Goal: Information Seeking & Learning: Find specific fact

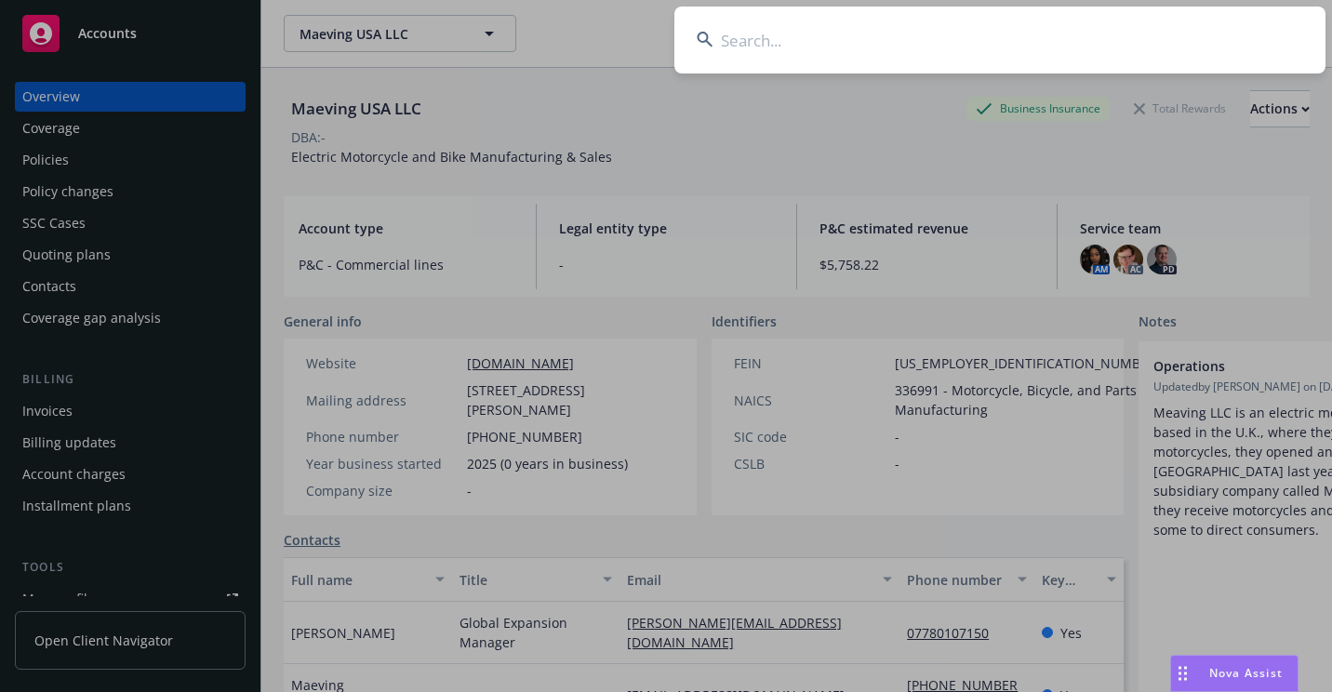
type input "UMBCAD983443303N"
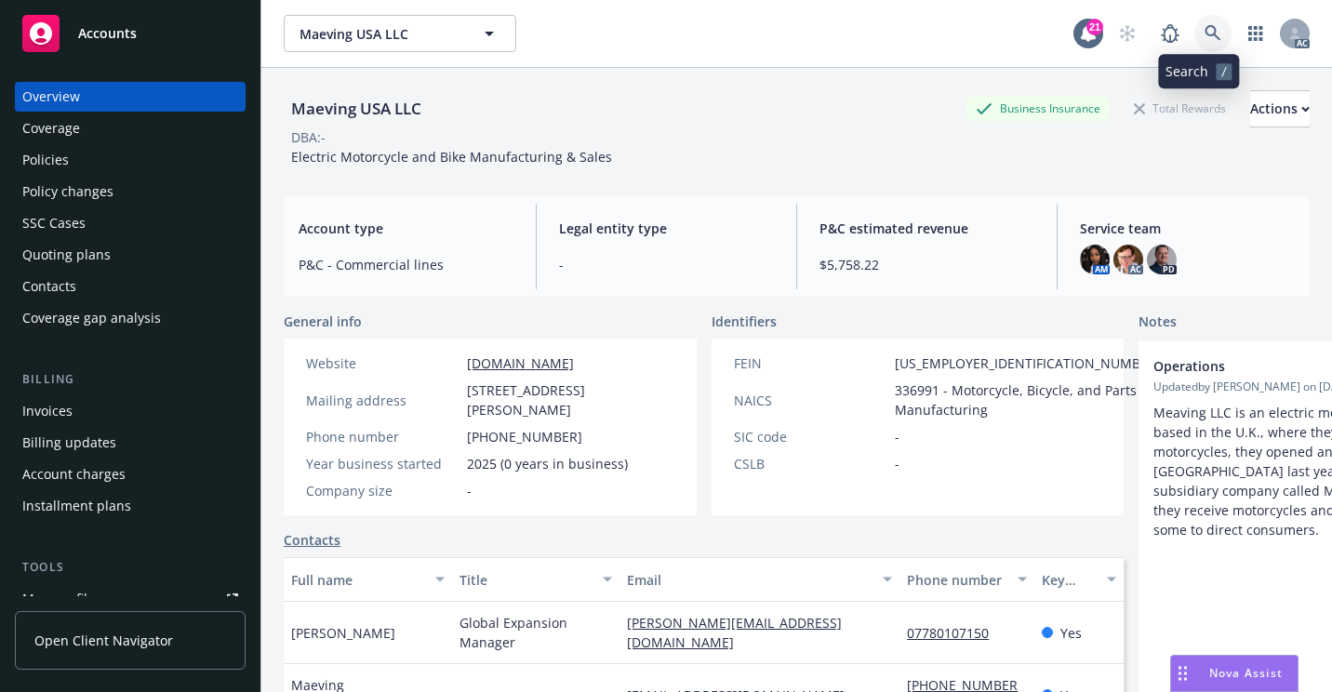
click at [1204, 40] on icon at bounding box center [1212, 33] width 17 height 17
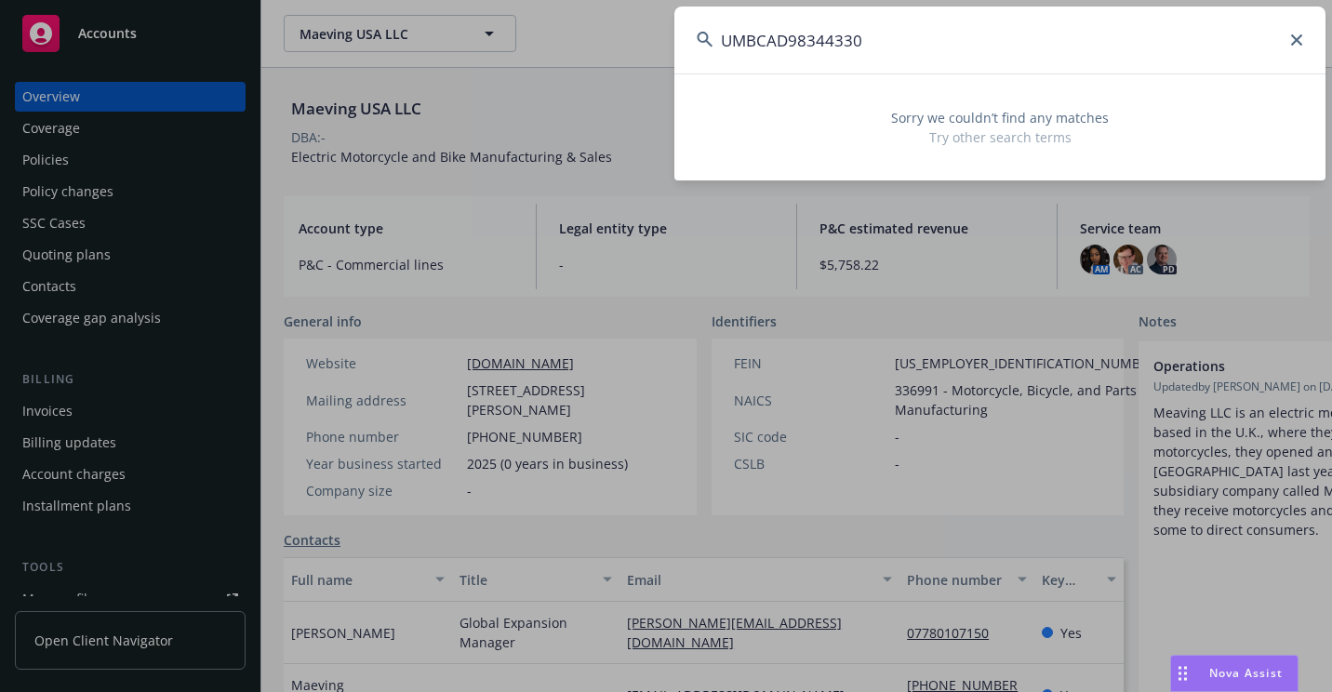
drag, startPoint x: 788, startPoint y: 38, endPoint x: 669, endPoint y: 60, distance: 121.0
click at [669, 60] on div "UMBCAD98344330 Sorry we couldn’t find any matches Try other search terms" at bounding box center [666, 346] width 1332 height 692
drag, startPoint x: 858, startPoint y: 43, endPoint x: 482, endPoint y: 107, distance: 381.2
click at [482, 107] on div "98344330 Sorry we couldn’t find any matches Try other search terms" at bounding box center [666, 346] width 1332 height 692
paste input "UMBCAD983443303N"
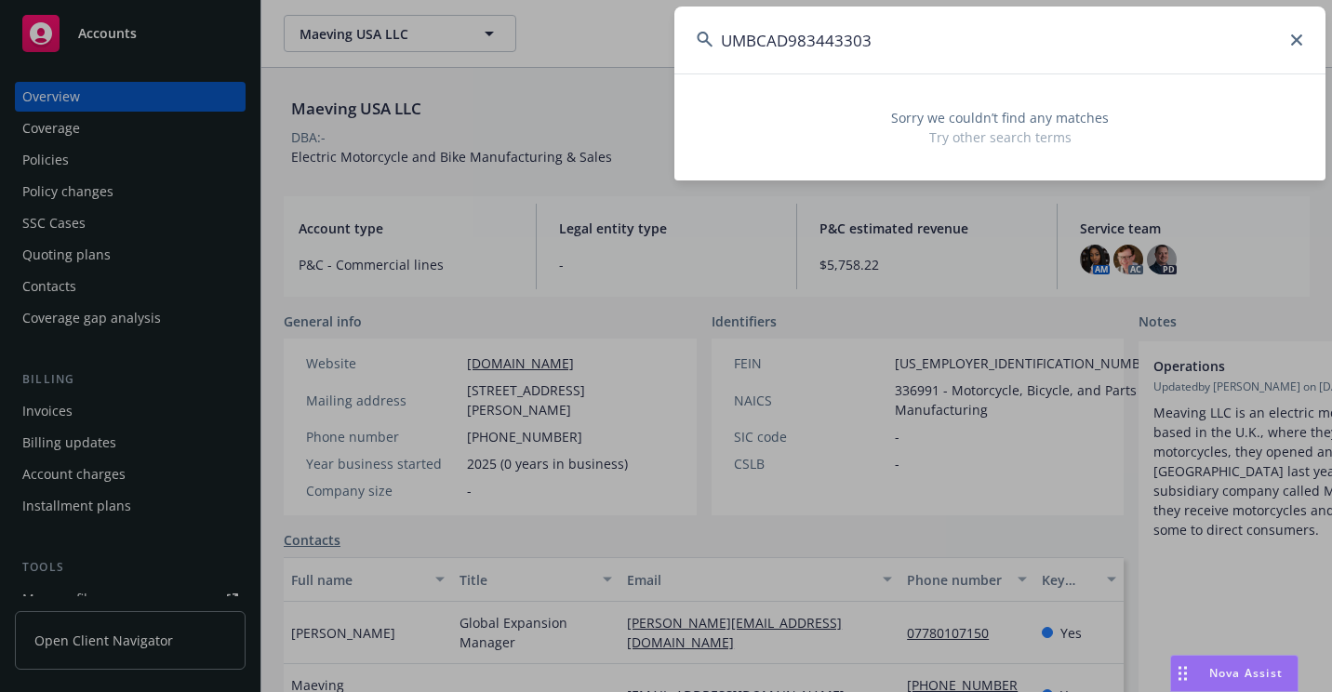
drag, startPoint x: 755, startPoint y: 39, endPoint x: 685, endPoint y: 50, distance: 71.6
click at [685, 50] on input "UMBCAD983443303" at bounding box center [999, 40] width 651 height 67
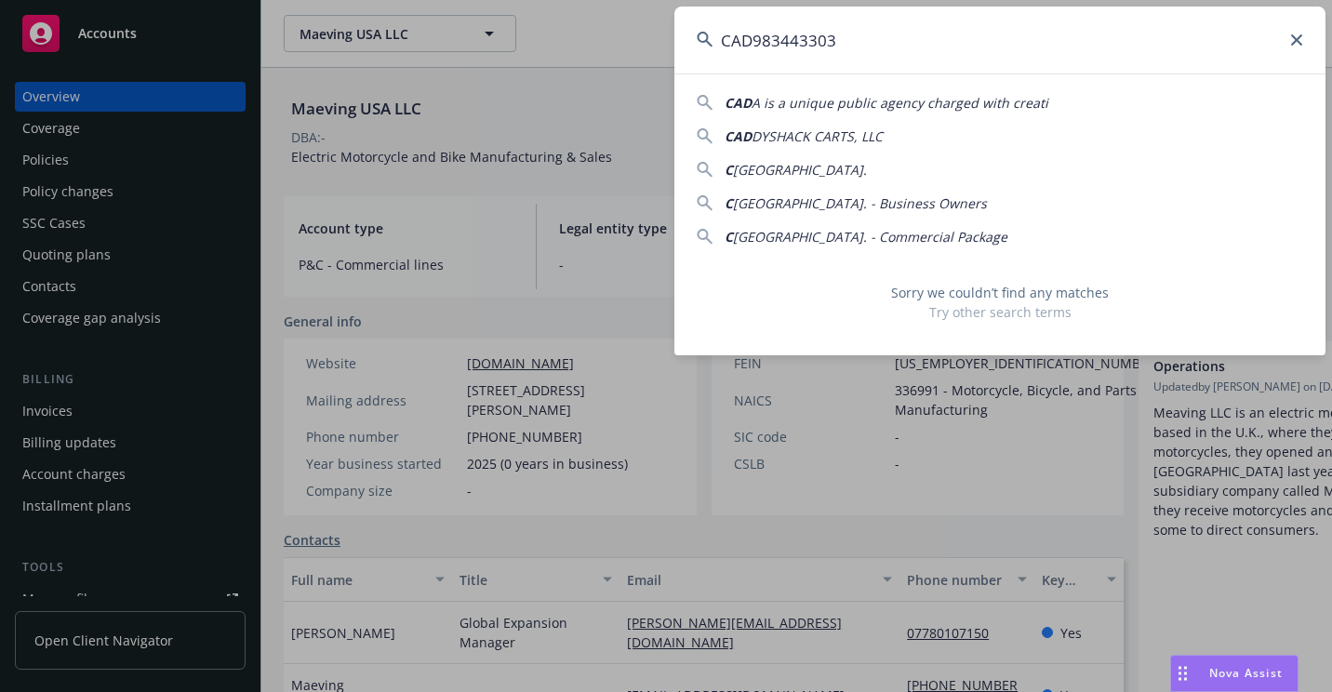
drag, startPoint x: 751, startPoint y: 41, endPoint x: 698, endPoint y: 52, distance: 53.3
click at [698, 52] on input "CAD983443303" at bounding box center [999, 40] width 651 height 67
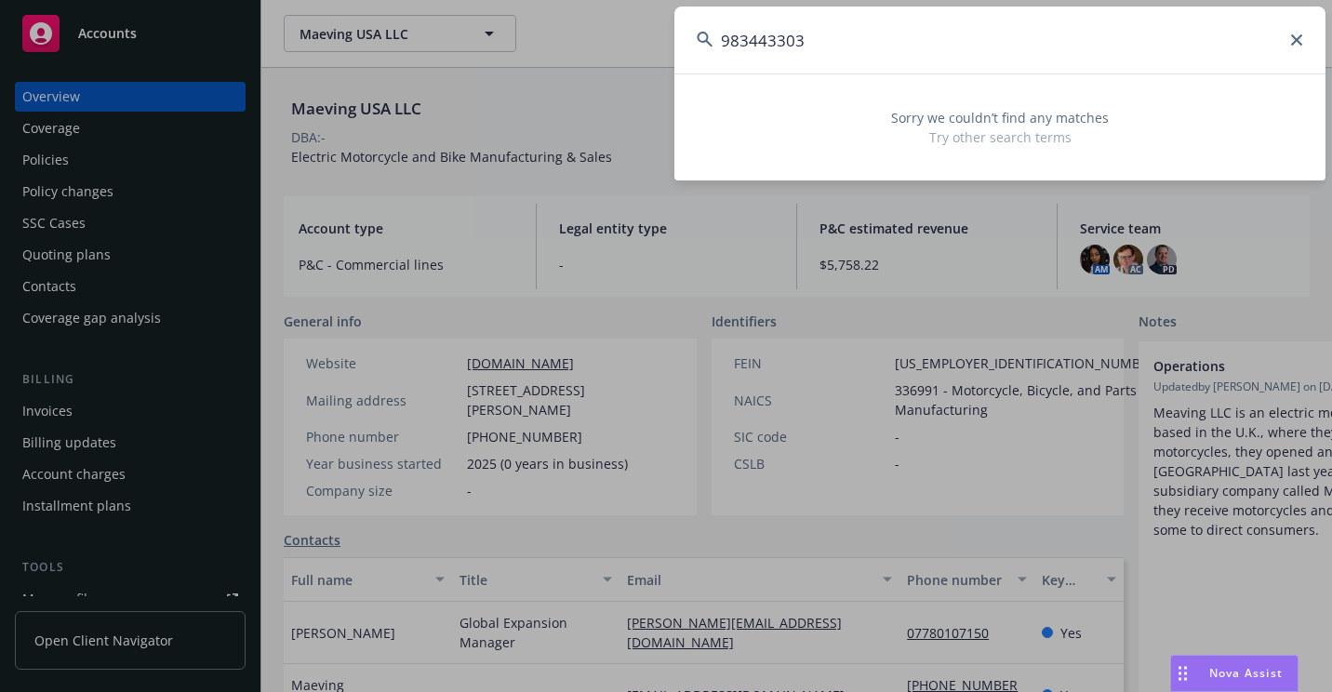
drag, startPoint x: 842, startPoint y: 30, endPoint x: 674, endPoint y: 36, distance: 167.5
click at [674, 36] on input "983443303" at bounding box center [999, 40] width 651 height 67
paste input "CAF-D50347"
drag, startPoint x: 688, startPoint y: 66, endPoint x: 668, endPoint y: 66, distance: 20.5
click at [668, 66] on div "CAF-D50347 Sorry we couldn’t find any matches Try other search terms" at bounding box center [666, 346] width 1332 height 692
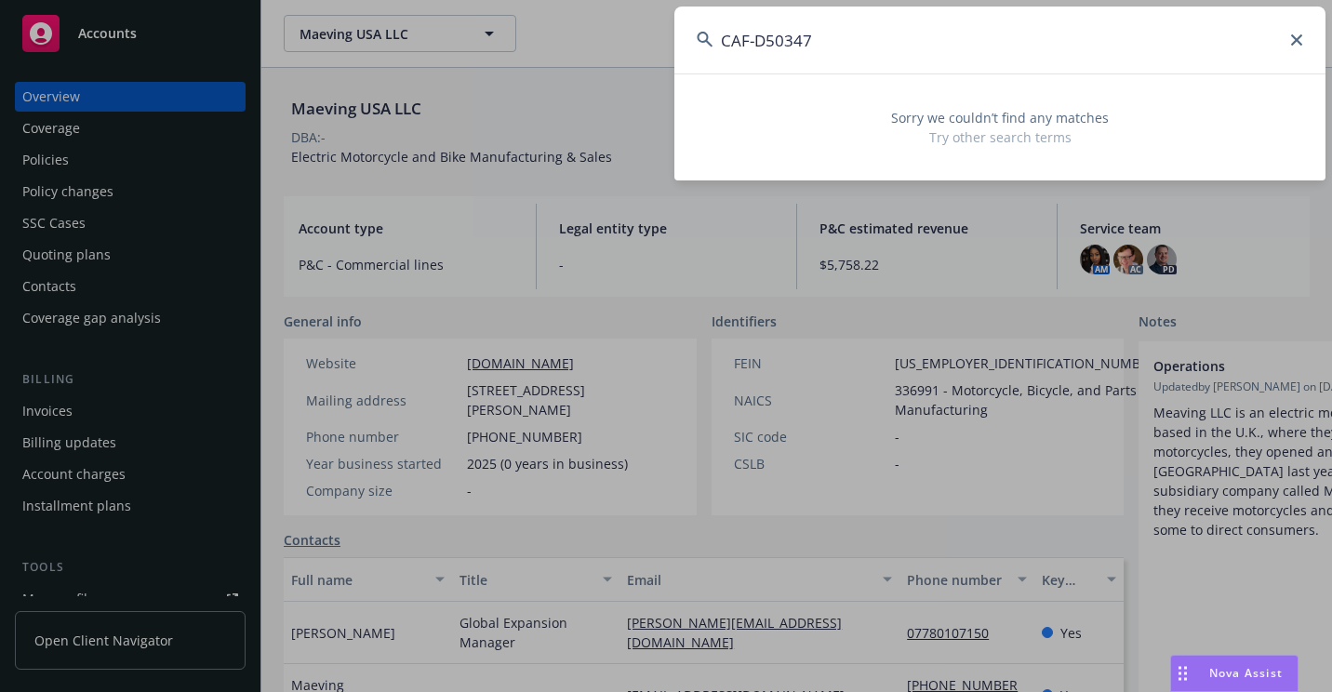
paste input
click at [760, 47] on input "CAF-D50347" at bounding box center [999, 40] width 651 height 67
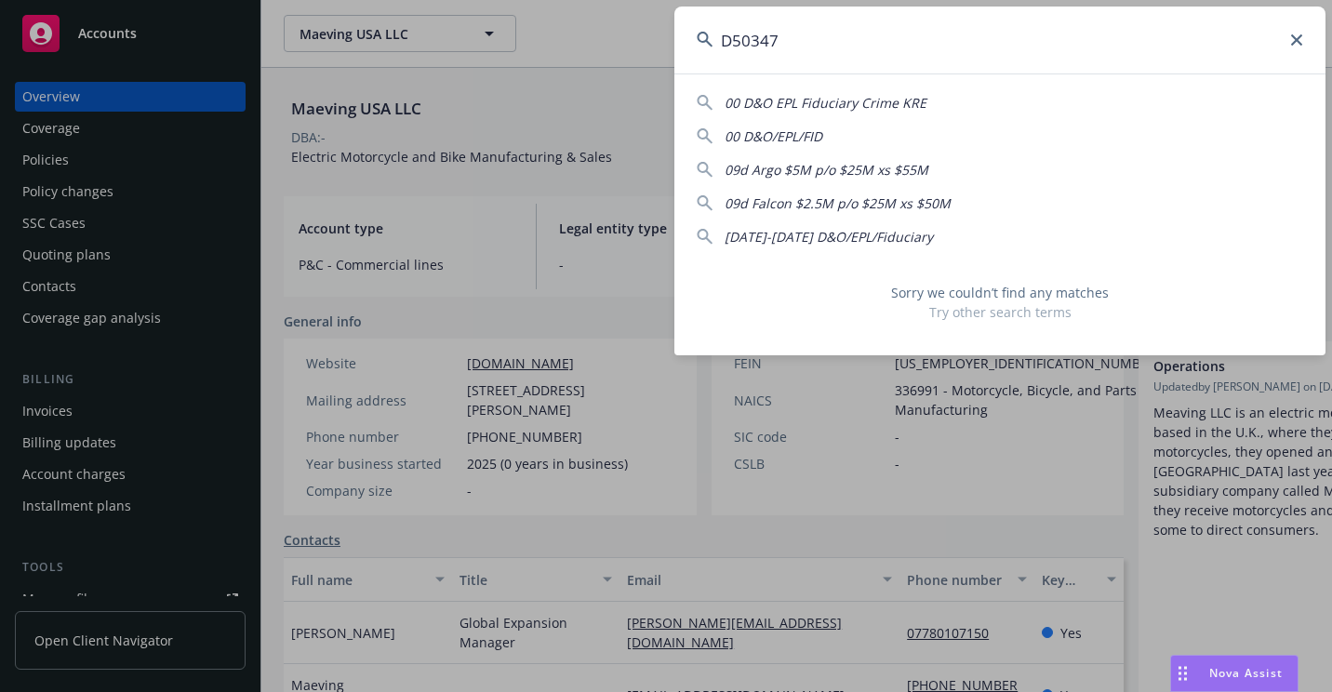
drag, startPoint x: 726, startPoint y: 63, endPoint x: 670, endPoint y: 72, distance: 57.3
click at [670, 72] on div "D50347 00 D&O EPL Fiduciary Crime KRE 00 D&O/EPL/FID 09d Argo $5M p/o $25M xs $…" at bounding box center [666, 346] width 1332 height 692
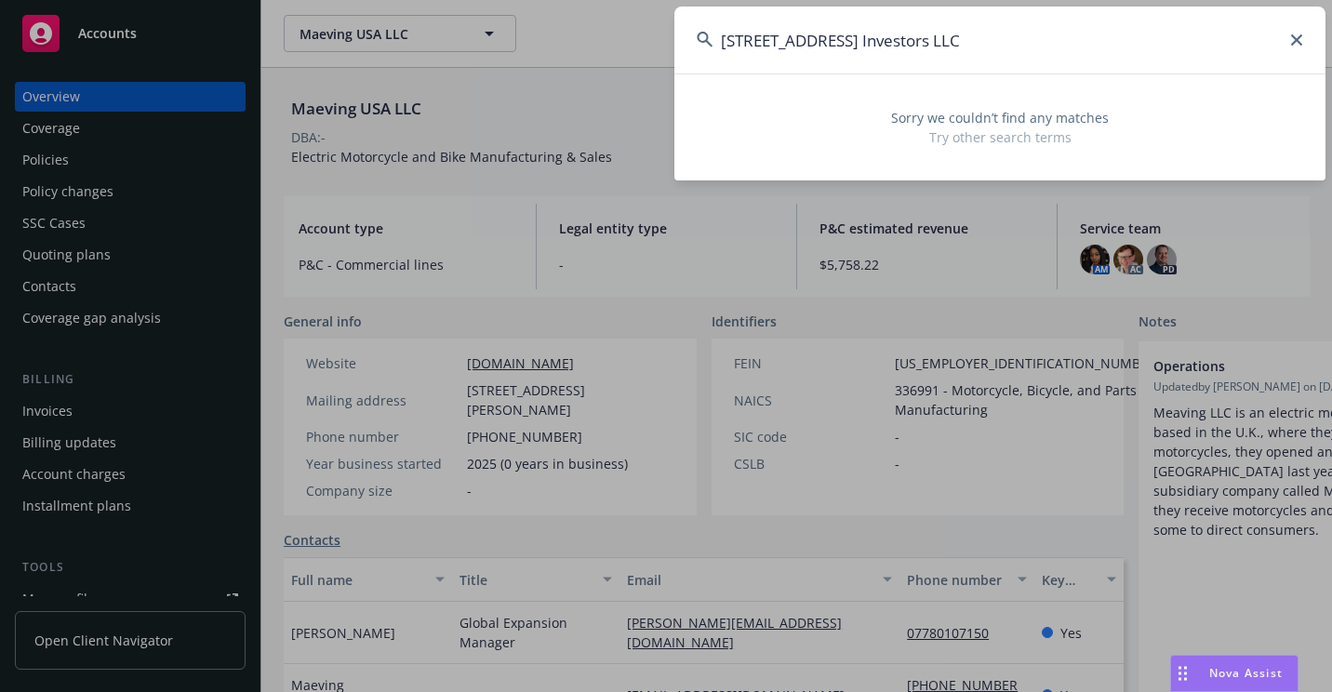
drag, startPoint x: 872, startPoint y: 47, endPoint x: 928, endPoint y: 54, distance: 56.2
click at [928, 54] on input "[STREET_ADDRESS] Investors LLC" at bounding box center [999, 40] width 651 height 67
drag, startPoint x: 924, startPoint y: 51, endPoint x: 734, endPoint y: 99, distance: 196.5
click at [734, 99] on div "[STREET_ADDRESS] Investors Sorry we couldn’t find any matches Try other search …" at bounding box center [999, 94] width 651 height 174
click at [718, 100] on div "Sorry we couldn’t find any matches Try other search terms" at bounding box center [999, 128] width 651 height 84
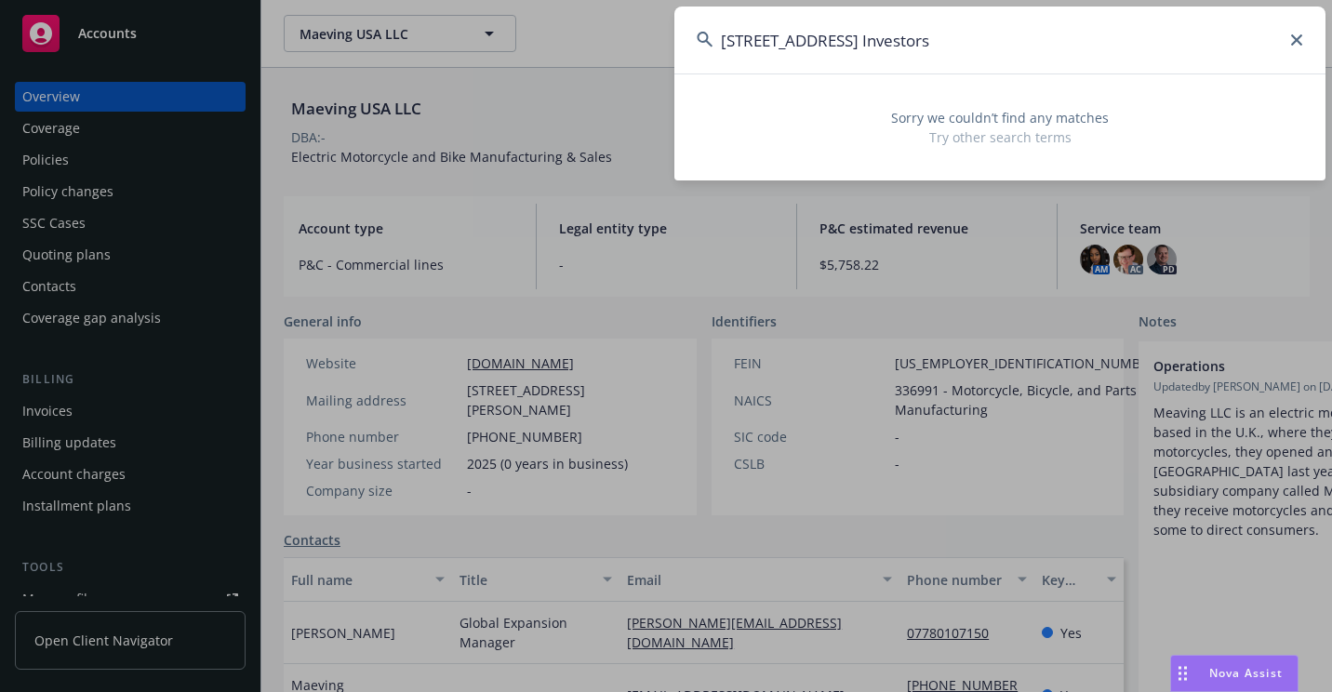
drag, startPoint x: 879, startPoint y: 39, endPoint x: 720, endPoint y: 126, distance: 181.5
click at [681, 47] on input "[STREET_ADDRESS] Investors" at bounding box center [999, 40] width 651 height 67
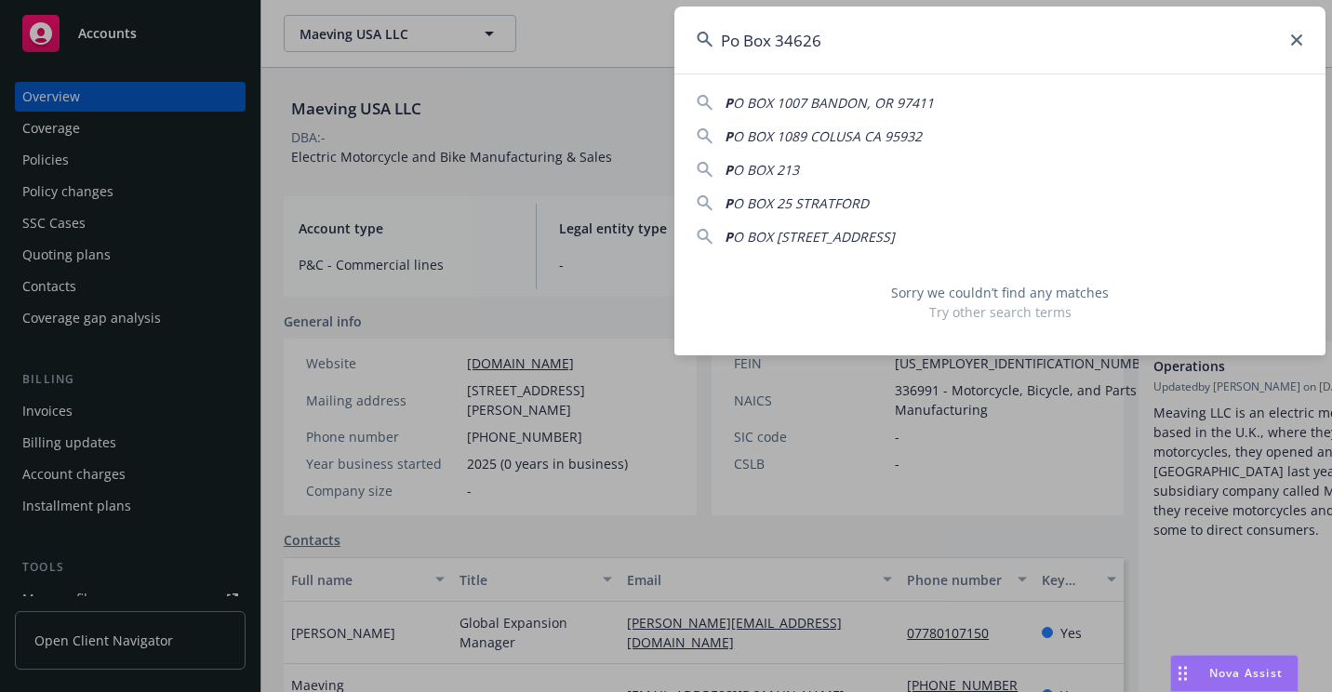
type input "Po Box 34626"
